Goal: Information Seeking & Learning: Learn about a topic

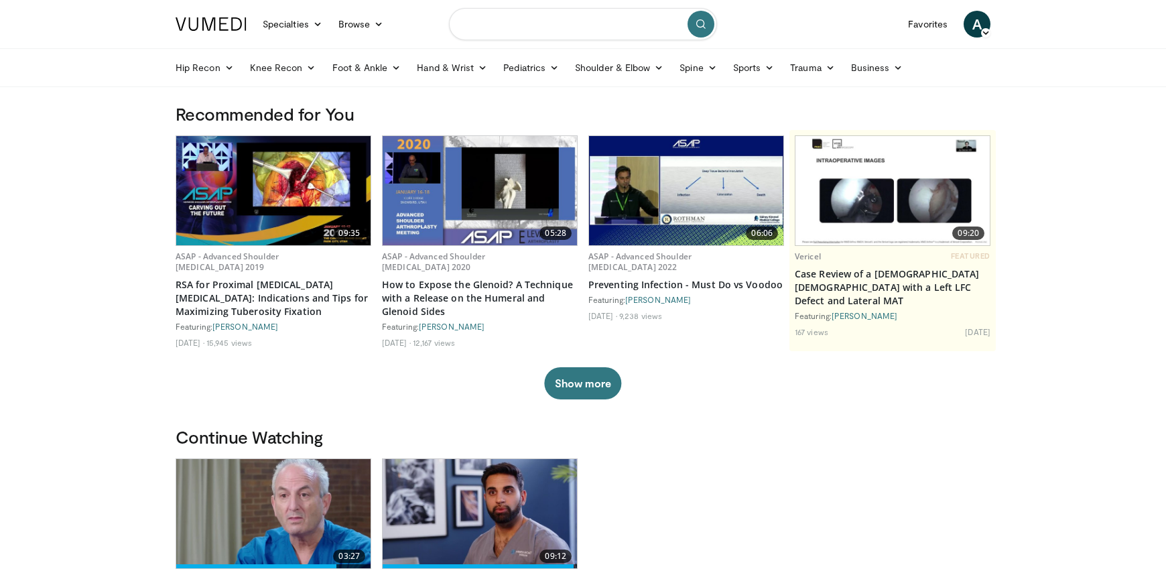
click at [539, 28] on input "Search topics, interventions" at bounding box center [583, 24] width 268 height 32
type input "**********"
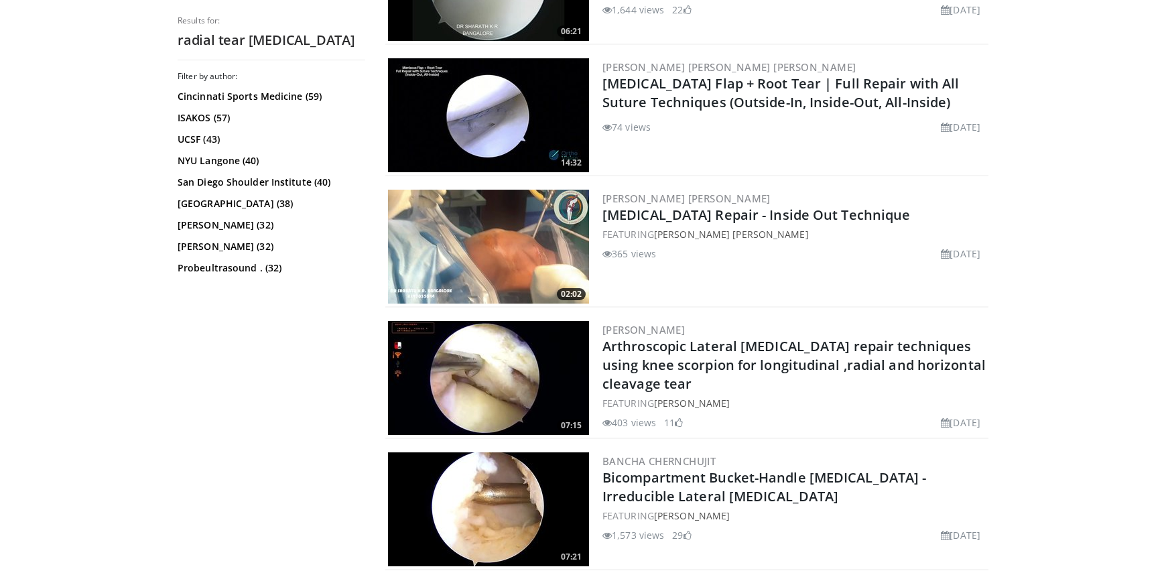
scroll to position [1541, 0]
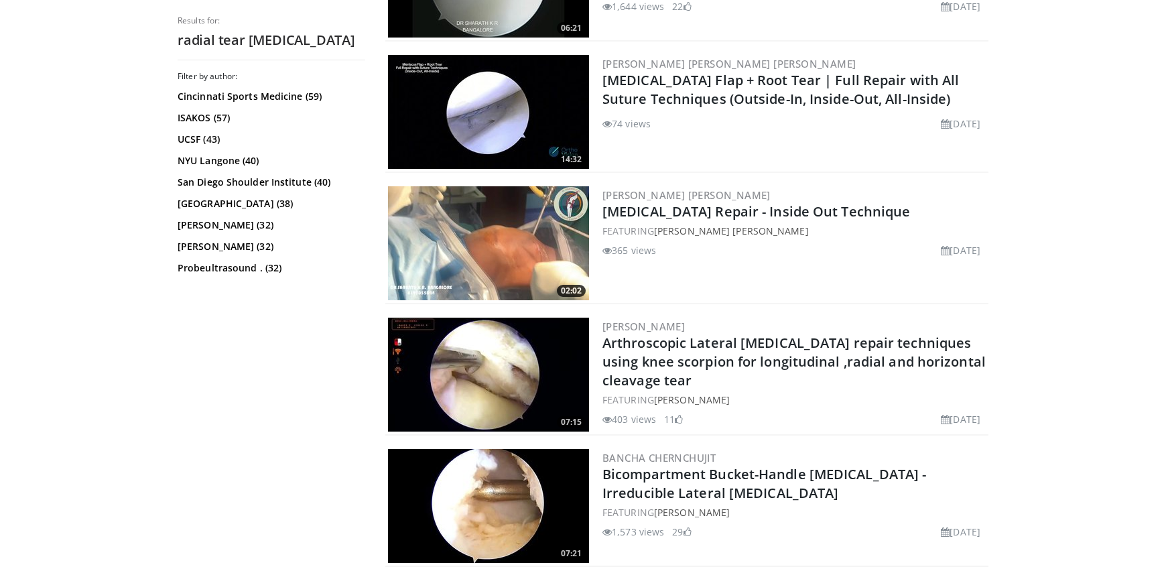
click at [501, 244] on img at bounding box center [488, 243] width 201 height 114
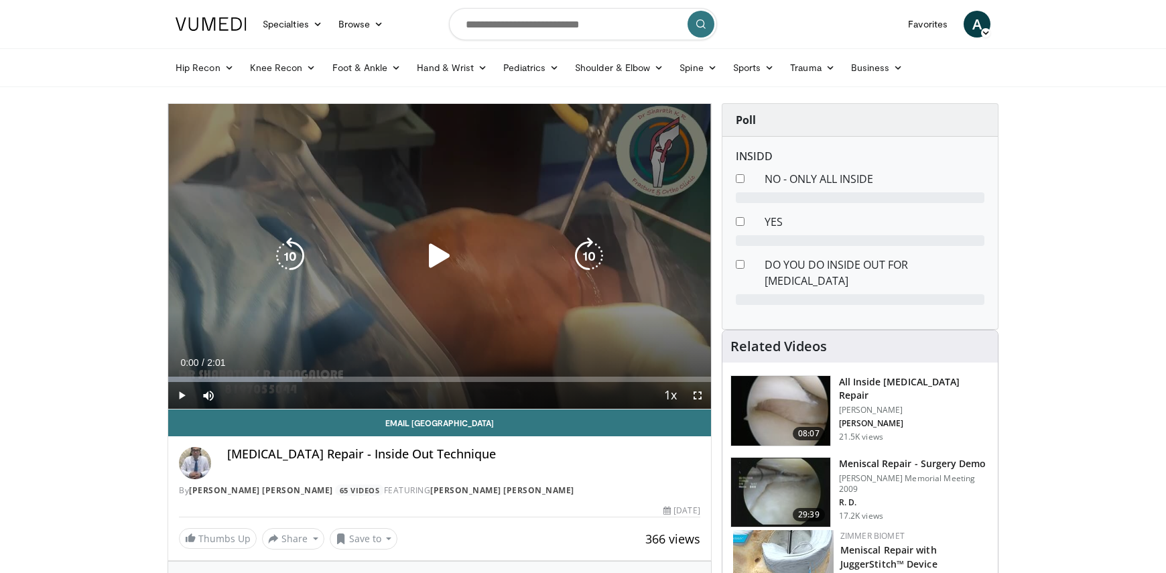
click at [440, 257] on icon "Video Player" at bounding box center [440, 256] width 38 height 38
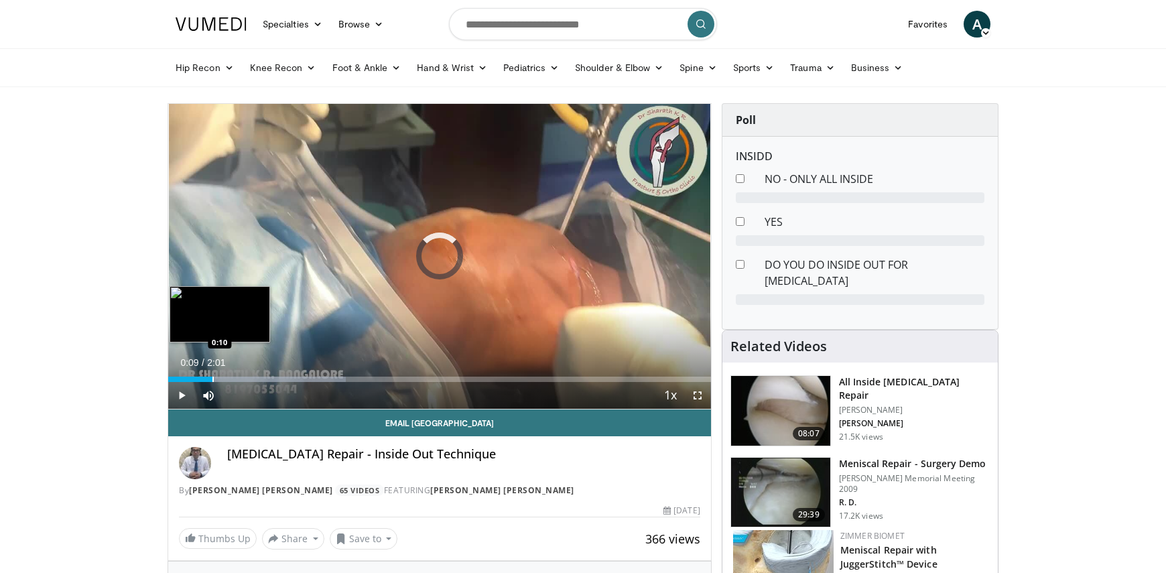
click at [212, 380] on div "Progress Bar" at bounding box center [212, 379] width 1 height 5
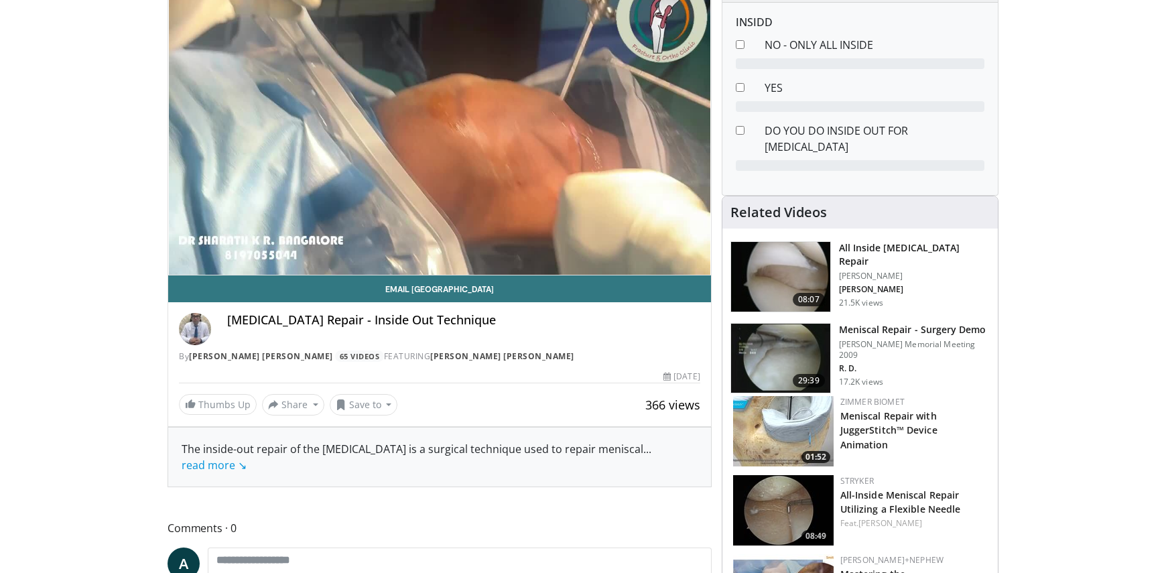
scroll to position [67, 0]
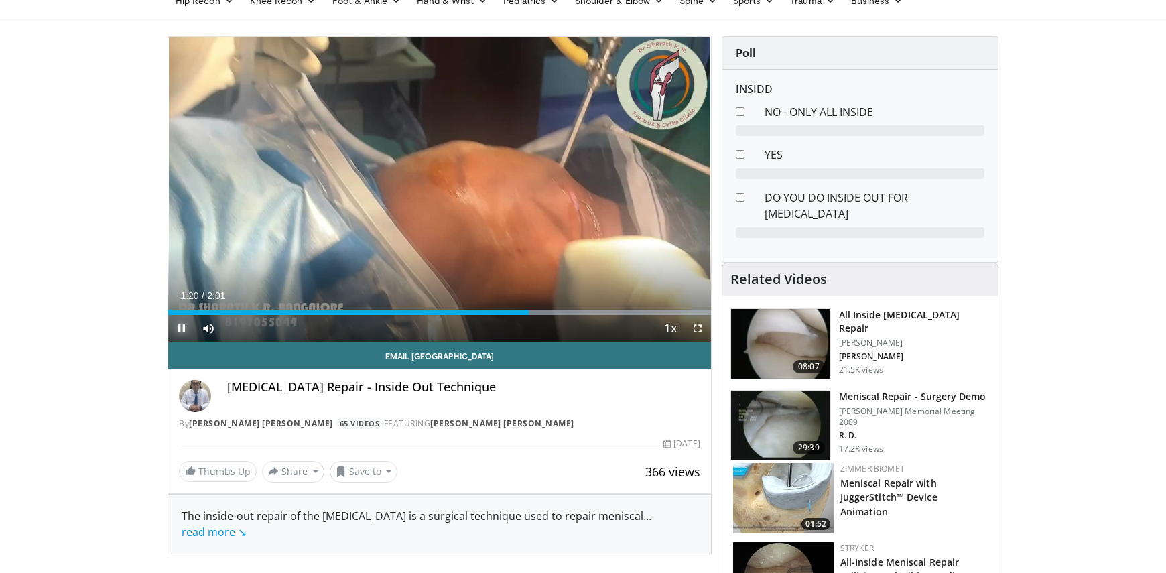
click at [180, 328] on span "Video Player" at bounding box center [181, 328] width 27 height 27
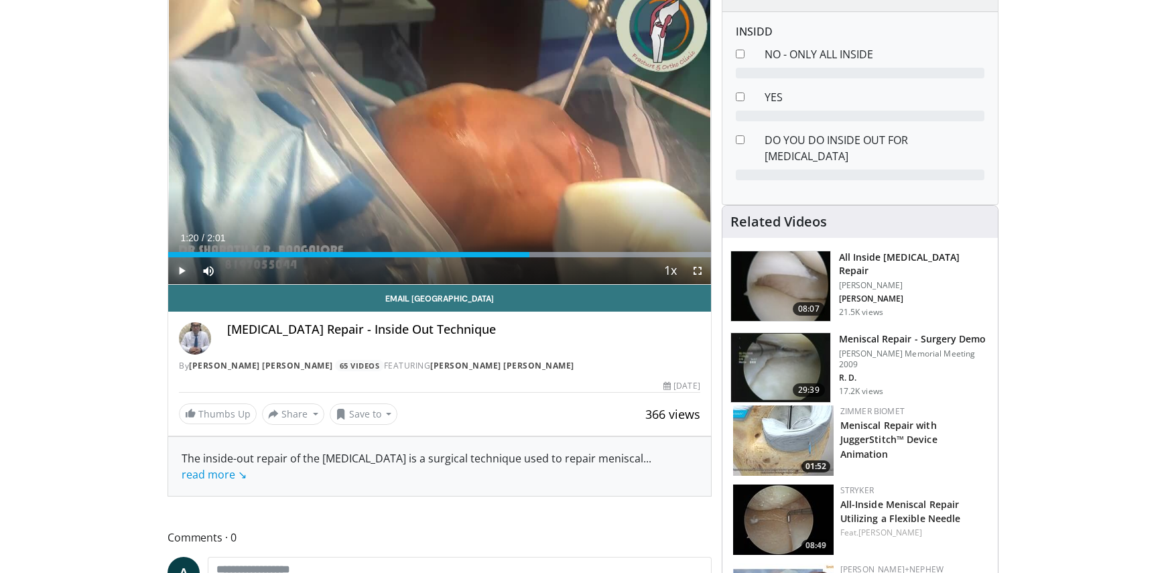
scroll to position [134, 0]
